Goal: Entertainment & Leisure: Consume media (video, audio)

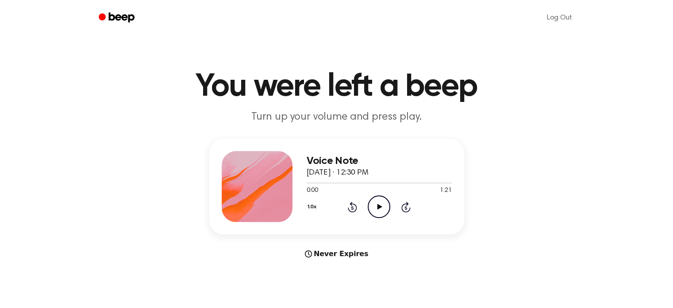
click at [379, 214] on icon "Play Audio" at bounding box center [379, 206] width 23 height 23
drag, startPoint x: 377, startPoint y: 207, endPoint x: 321, endPoint y: 136, distance: 90.5
click at [377, 208] on icon at bounding box center [379, 207] width 4 height 6
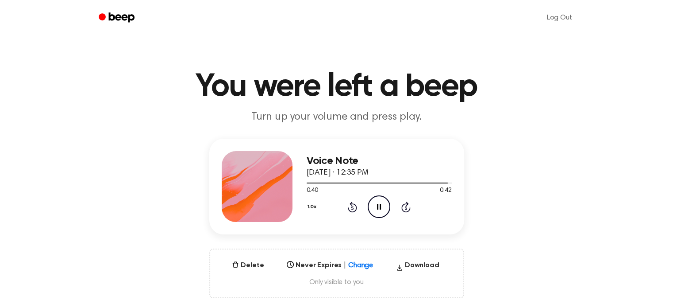
click at [375, 210] on icon "Pause Audio" at bounding box center [379, 206] width 23 height 23
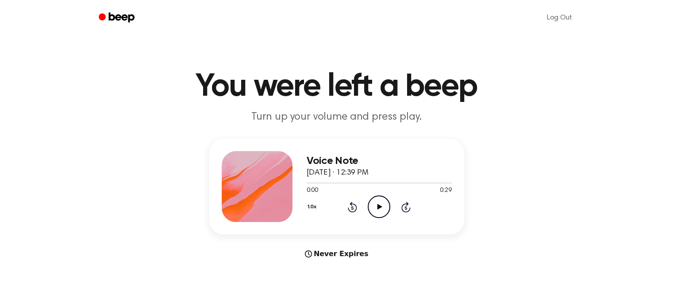
click at [375, 212] on icon "Play Audio" at bounding box center [379, 206] width 23 height 23
click at [379, 203] on icon "Pause Audio" at bounding box center [379, 206] width 23 height 23
click at [367, 208] on div "1.0x Rewind 5 seconds Play Audio Skip 5 seconds" at bounding box center [379, 206] width 145 height 23
click at [370, 207] on icon "Play Audio" at bounding box center [379, 206] width 23 height 23
click at [384, 208] on icon "Play Audio" at bounding box center [379, 206] width 23 height 23
